Goal: Complete application form

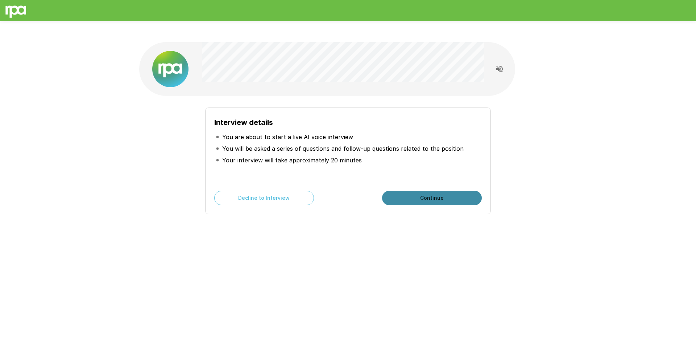
click at [457, 190] on button "Continue" at bounding box center [432, 197] width 100 height 15
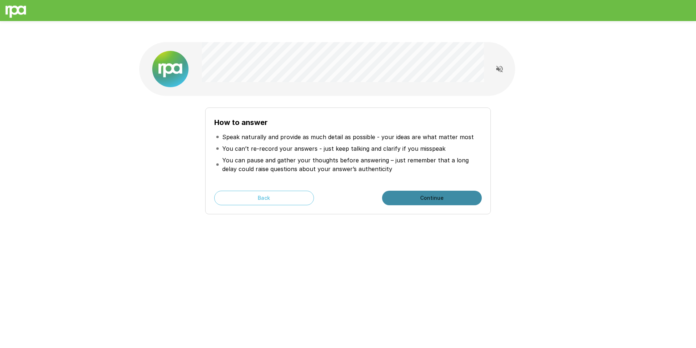
click at [457, 190] on button "Continue" at bounding box center [432, 197] width 100 height 15
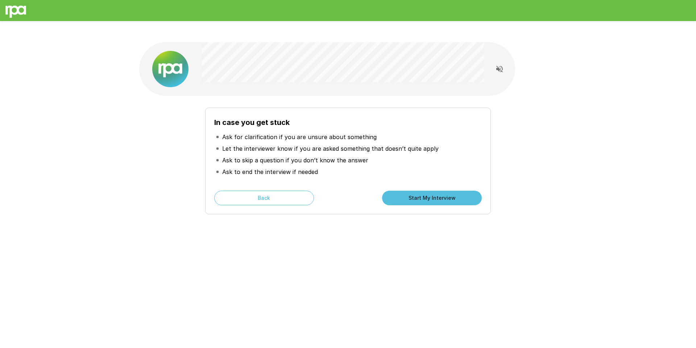
click at [457, 190] on button "Start My Interview" at bounding box center [432, 197] width 100 height 15
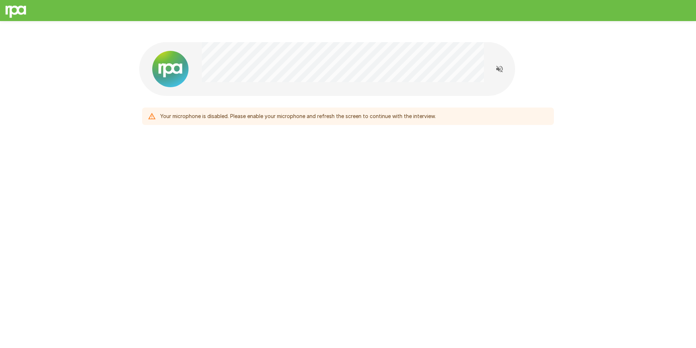
click at [456, 107] on div "Your microphone is disabled. Please enable your microphone and refresh the scre…" at bounding box center [348, 115] width 412 height 17
click at [582, 90] on div "Your microphone is disabled. Please enable your microphone and refresh the scre…" at bounding box center [348, 101] width 696 height 170
click at [502, 65] on icon "Read questions aloud" at bounding box center [500, 69] width 9 height 9
click at [145, 107] on div "Your microphone is disabled. Please enable your microphone and refresh the scre…" at bounding box center [348, 115] width 412 height 17
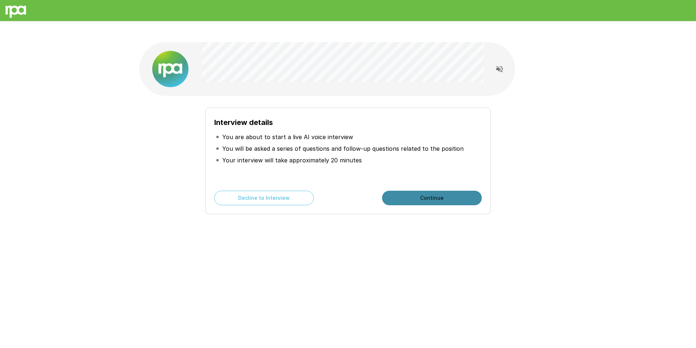
click at [450, 190] on button "Continue" at bounding box center [432, 197] width 100 height 15
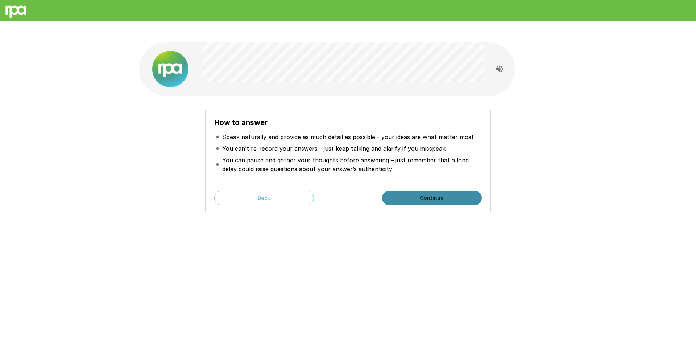
click at [450, 190] on button "Continue" at bounding box center [432, 197] width 100 height 15
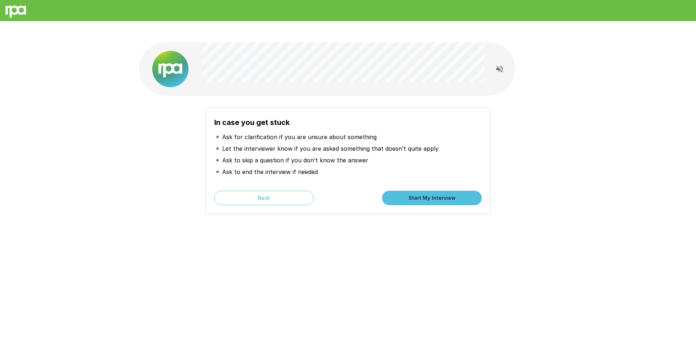
click at [450, 190] on button "Start My Interview" at bounding box center [432, 197] width 100 height 15
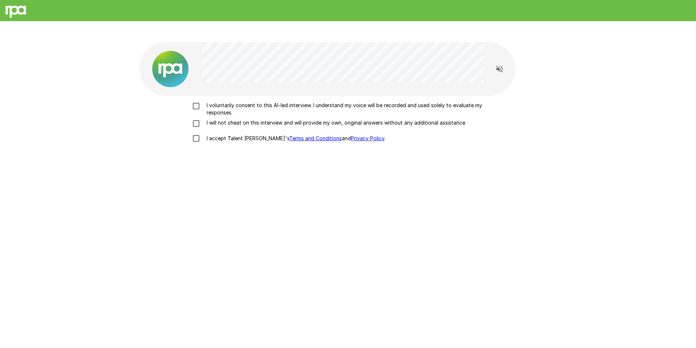
click at [237, 102] on p "I voluntarily consent to this AI-led interview. I understand my voice will be r…" at bounding box center [356, 109] width 304 height 15
click at [234, 119] on p "I will not cheat on this interview and will provide my own, original answers wi…" at bounding box center [335, 122] width 263 height 7
click at [232, 135] on p "I accept Talent Llama's Terms and Conditions and Privacy Policy ." at bounding box center [295, 138] width 182 height 7
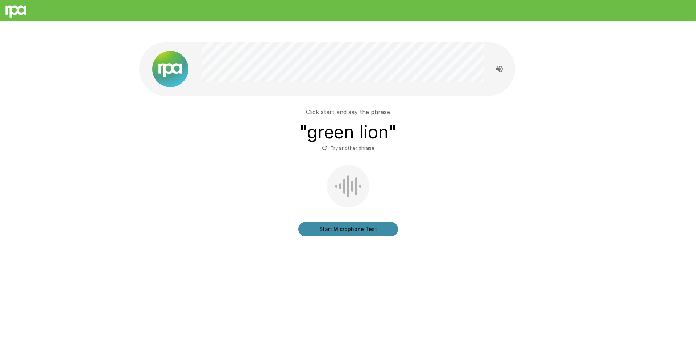
click at [367, 222] on button "Start Microphone Test" at bounding box center [349, 229] width 100 height 15
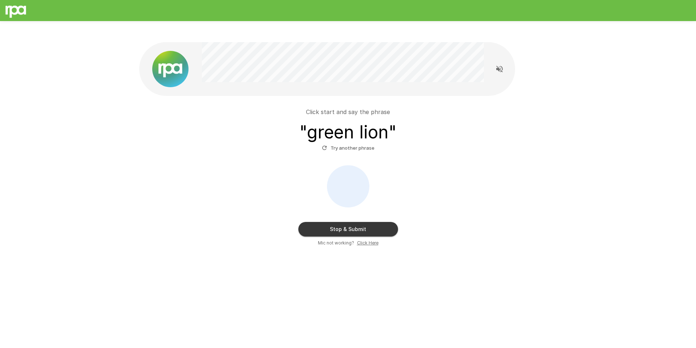
click at [367, 222] on button "Stop & Submit" at bounding box center [349, 229] width 100 height 15
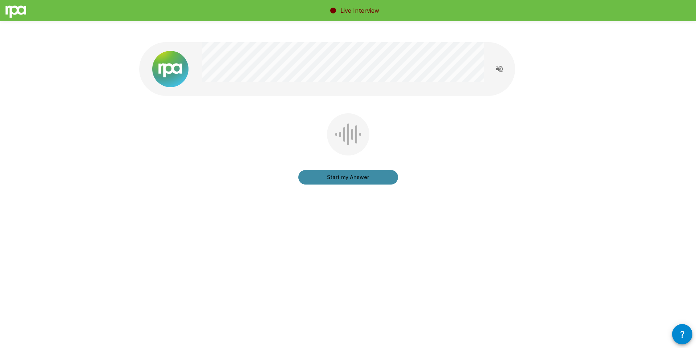
click at [370, 170] on button "Start my Answer" at bounding box center [349, 177] width 100 height 15
click at [370, 170] on button "Stop & Submit" at bounding box center [349, 177] width 100 height 15
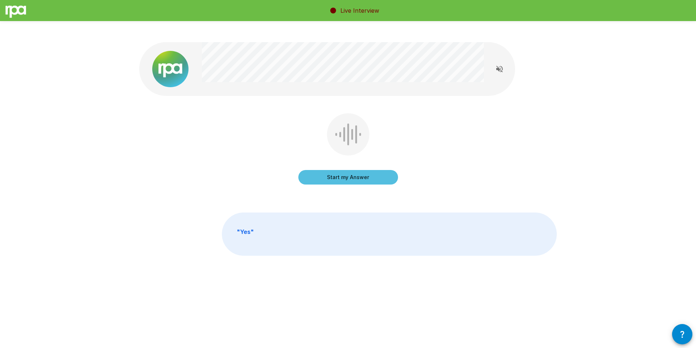
click at [369, 170] on button "Start my Answer" at bounding box center [349, 177] width 100 height 15
click at [362, 170] on button "Stop & Submit" at bounding box center [349, 177] width 100 height 15
